Goal: Find specific page/section: Find specific page/section

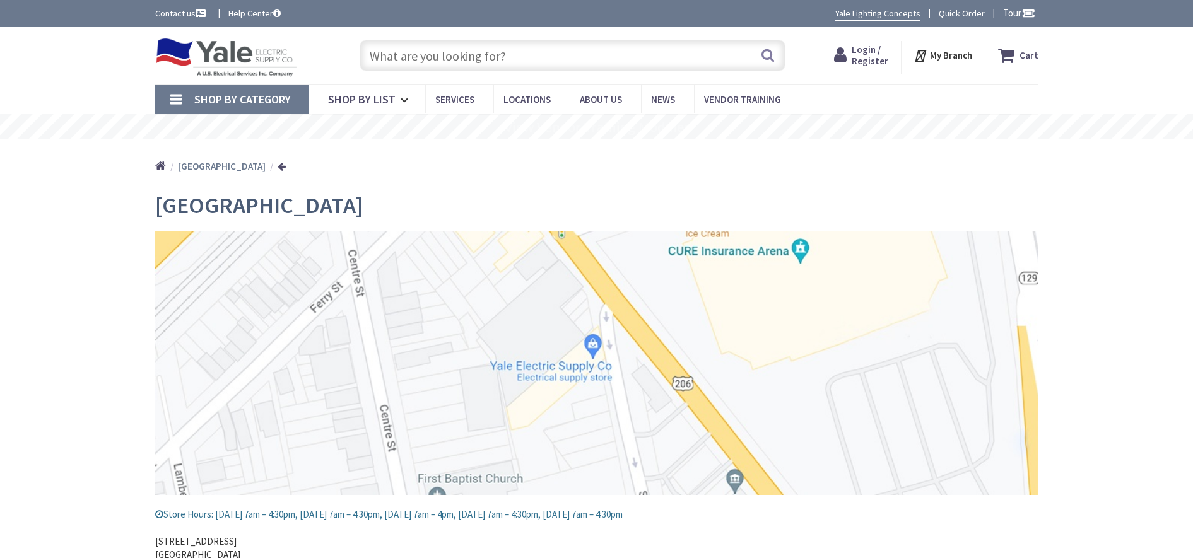
click at [569, 57] on input "text" at bounding box center [573, 56] width 426 height 32
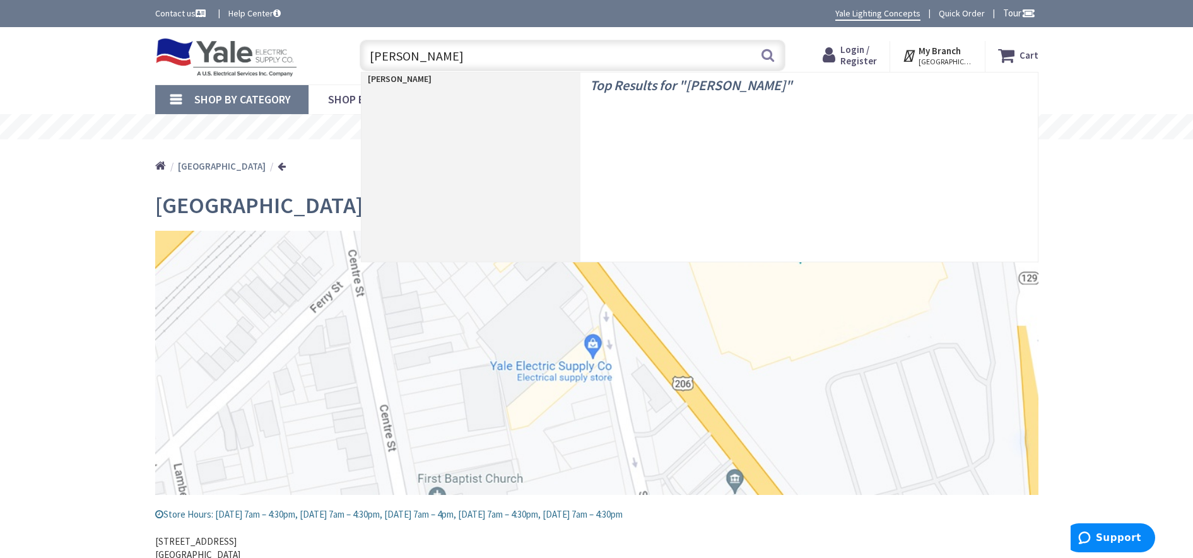
type input "buck boost"
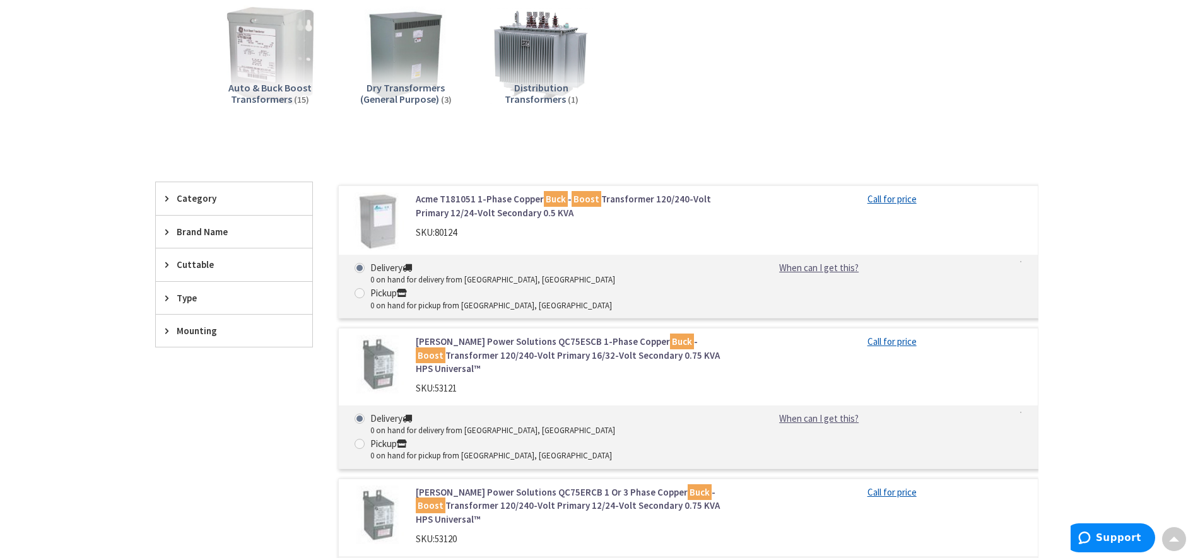
scroll to position [79, 0]
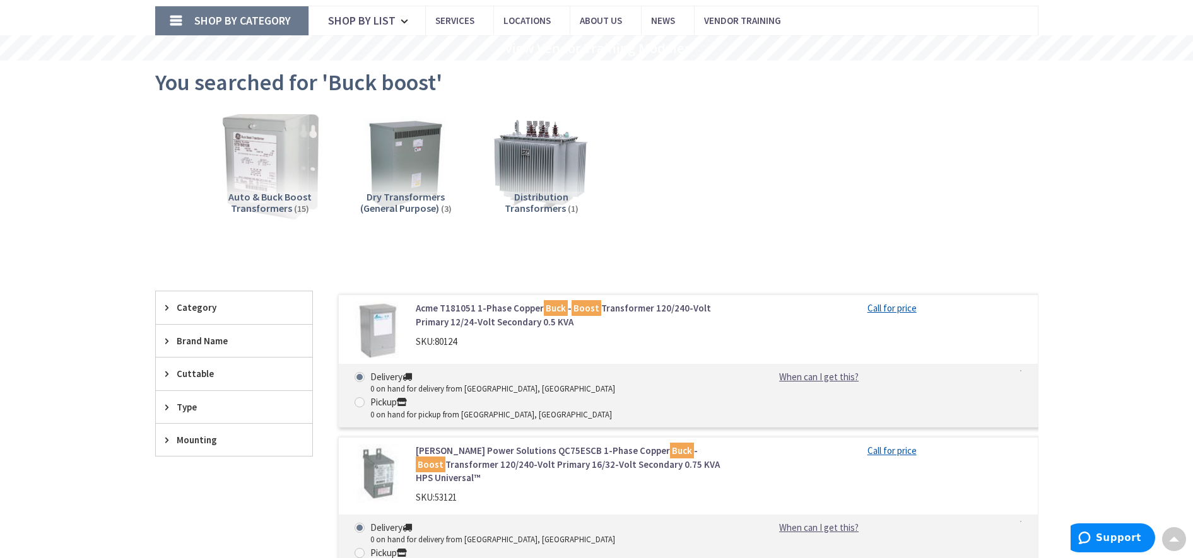
click at [296, 165] on img at bounding box center [270, 165] width 114 height 114
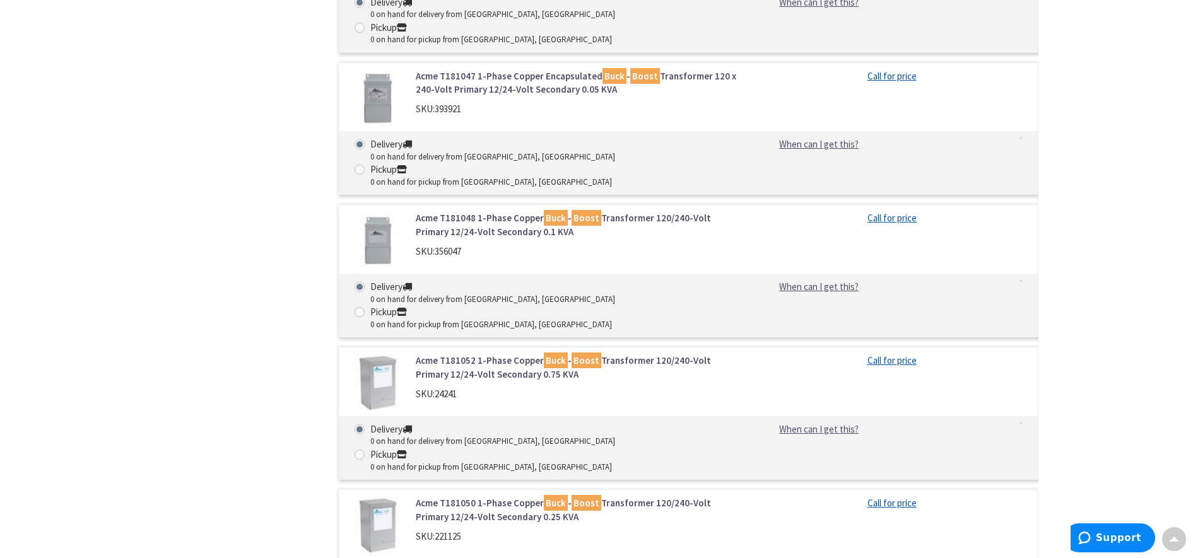
scroll to position [1834, 0]
